Goal: Transaction & Acquisition: Subscribe to service/newsletter

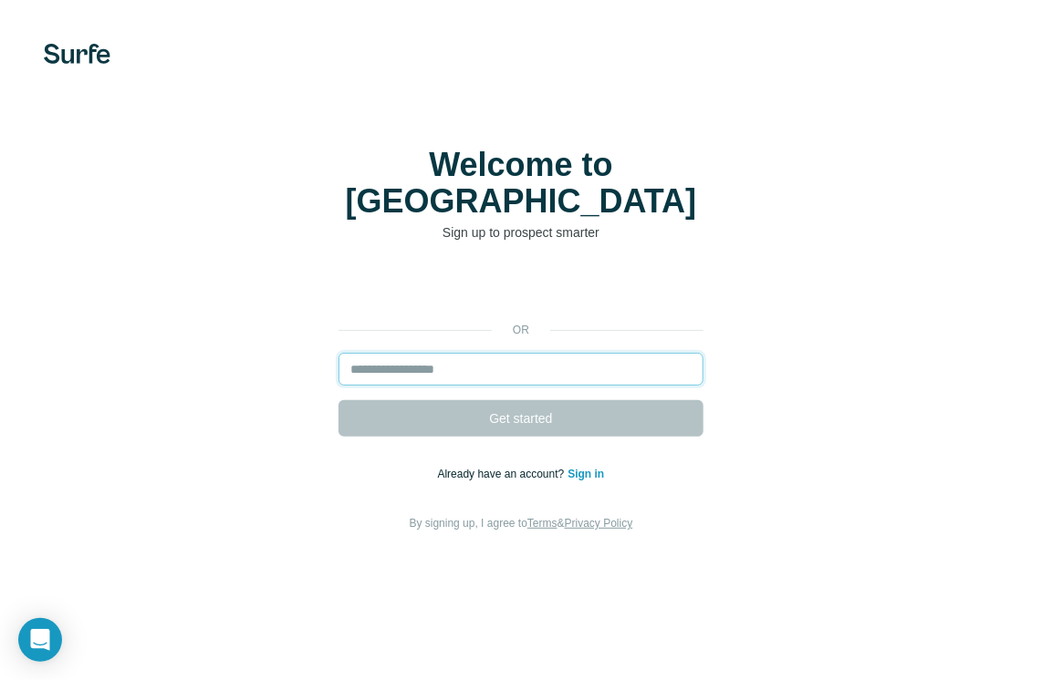
click at [468, 353] on input "email" at bounding box center [520, 369] width 365 height 33
type input "**********"
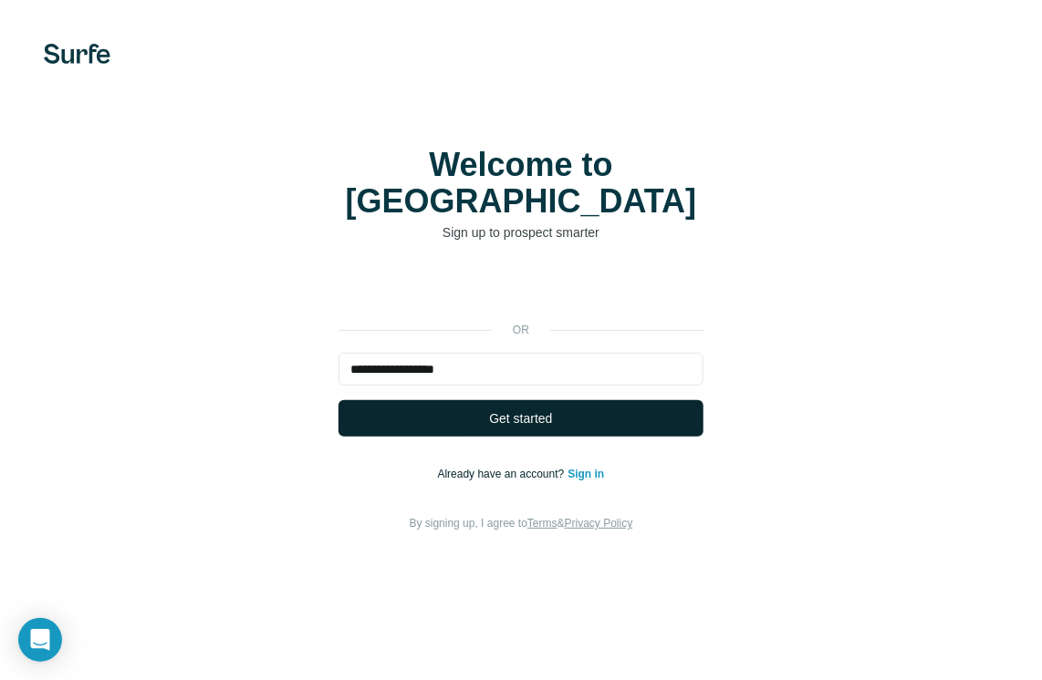
click at [526, 410] on span "Get started" at bounding box center [520, 419] width 63 height 18
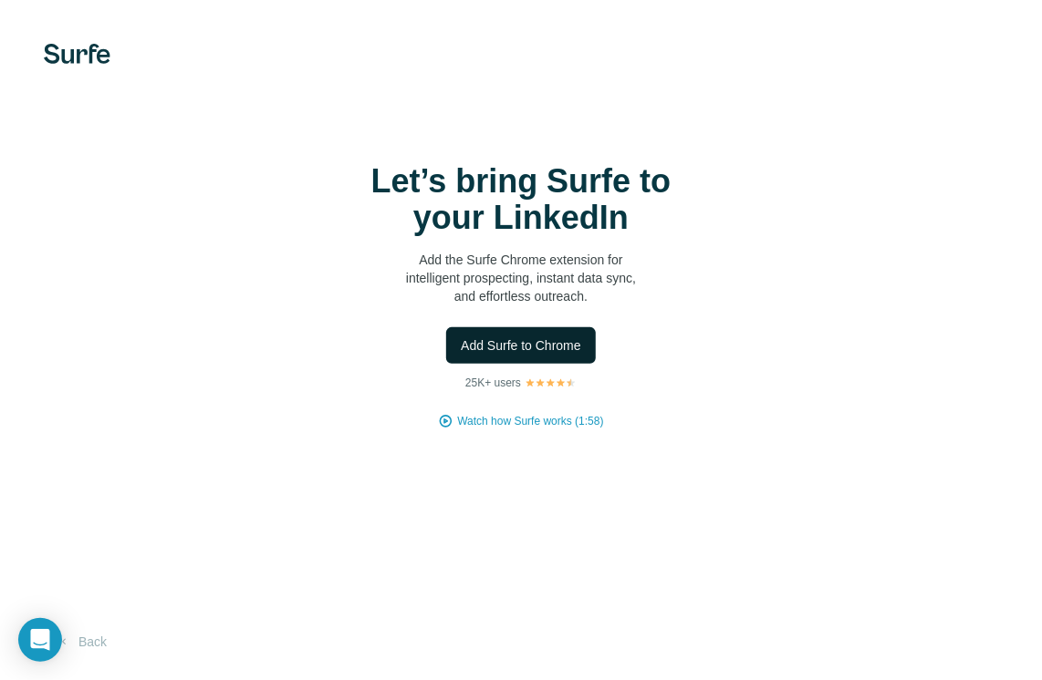
click at [532, 345] on span "Add Surfe to Chrome" at bounding box center [521, 346] width 120 height 18
click at [265, 538] on div "Let’s bring Surfe to your LinkedIn Add the Surfe Chrome extension for intellige…" at bounding box center [521, 340] width 1042 height 680
click at [524, 346] on span "Add Surfe to Chrome" at bounding box center [521, 346] width 120 height 18
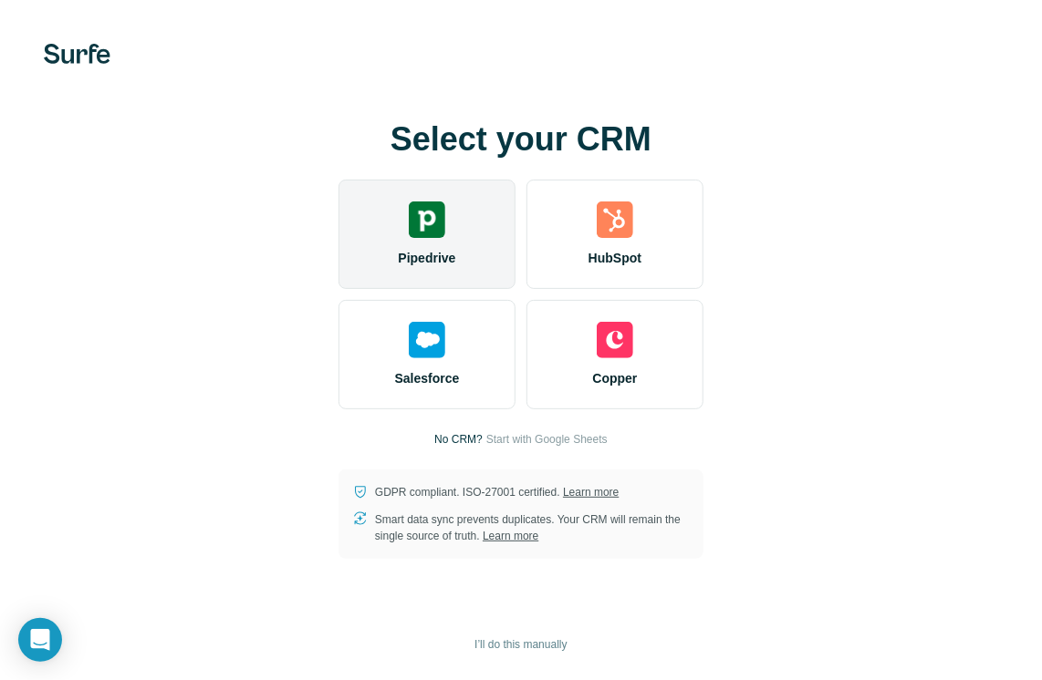
click at [428, 224] on img at bounding box center [427, 220] width 36 height 36
